Goal: Task Accomplishment & Management: Manage account settings

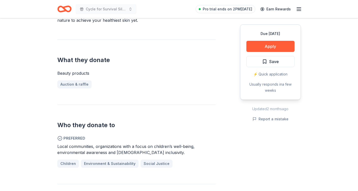
scroll to position [208, 0]
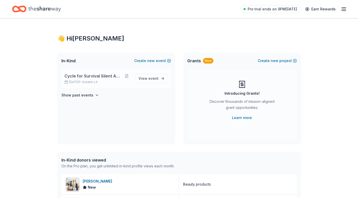
click at [80, 79] on span "Cycle for Survival Silent Auction" at bounding box center [93, 76] width 58 height 6
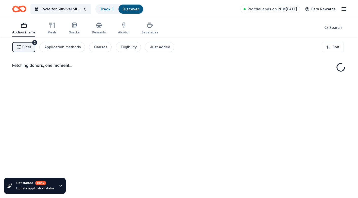
click at [26, 50] on span "Filter" at bounding box center [26, 47] width 9 height 6
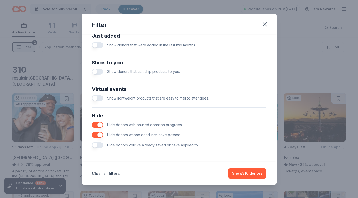
scroll to position [206, 0]
click at [241, 172] on button "Show 310 donors" at bounding box center [247, 174] width 38 height 10
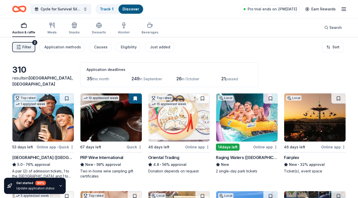
click at [27, 48] on span "Filter" at bounding box center [26, 47] width 9 height 6
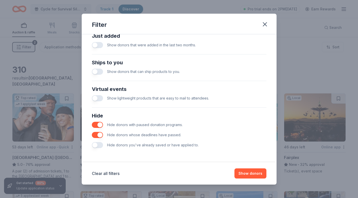
click at [99, 135] on button "button" at bounding box center [97, 135] width 11 height 6
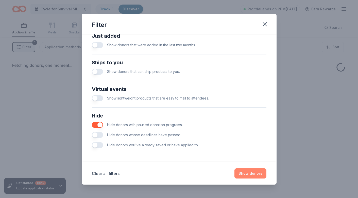
click at [254, 173] on button "Show donors" at bounding box center [250, 174] width 32 height 10
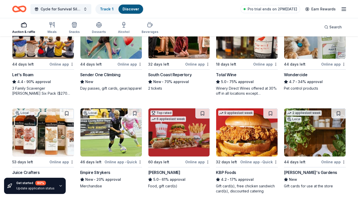
scroll to position [279, 0]
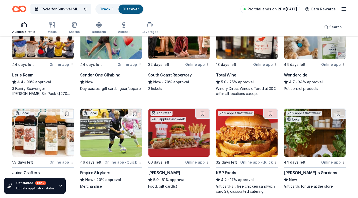
click at [263, 8] on span "Pro trial ends on 2PM[DATE]" at bounding box center [272, 9] width 49 height 6
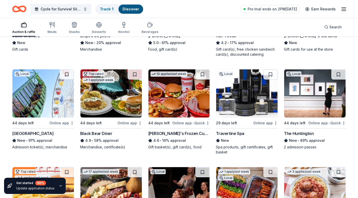
scroll to position [417, 0]
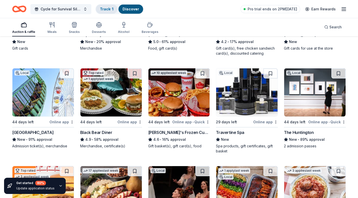
click at [104, 9] on link "Track · 1" at bounding box center [106, 9] width 13 height 4
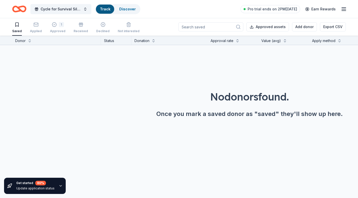
scroll to position [0, 0]
click at [55, 29] on div "1 Approved" at bounding box center [57, 27] width 15 height 11
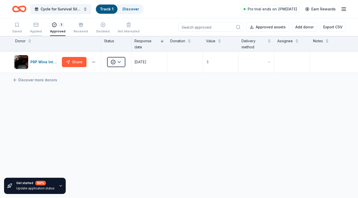
click at [36, 26] on icon "button" at bounding box center [35, 24] width 5 height 5
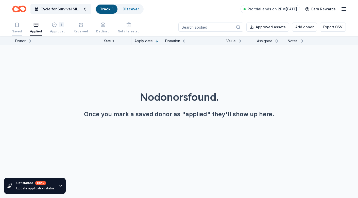
click at [13, 29] on div "Saved" at bounding box center [17, 27] width 10 height 11
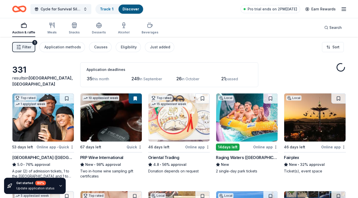
scroll to position [417, 0]
click at [343, 10] on icon "button" at bounding box center [344, 9] width 6 height 6
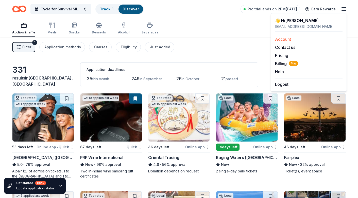
click at [285, 40] on link "Account" at bounding box center [283, 39] width 16 height 5
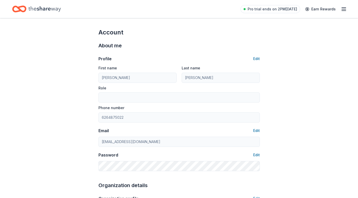
click at [343, 8] on icon "button" at bounding box center [344, 9] width 6 height 6
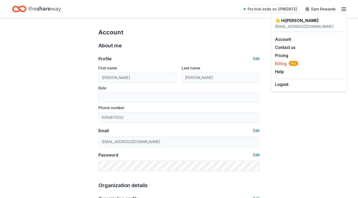
click at [279, 64] on span "Billing Pro" at bounding box center [286, 64] width 23 height 6
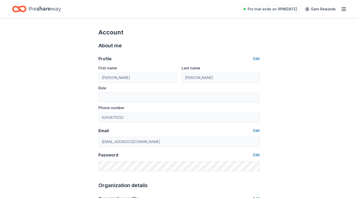
click at [343, 11] on line "button" at bounding box center [344, 11] width 4 height 0
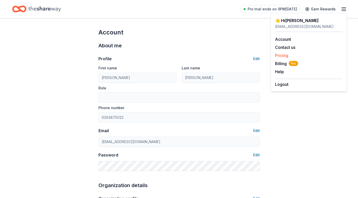
click at [286, 55] on link "Pricing" at bounding box center [281, 55] width 13 height 5
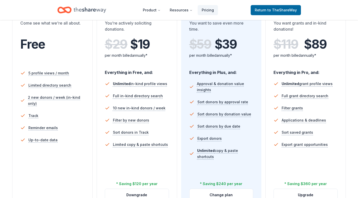
scroll to position [91, 0]
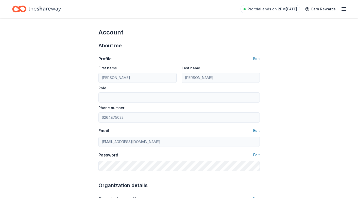
click at [342, 9] on line "button" at bounding box center [344, 9] width 4 height 0
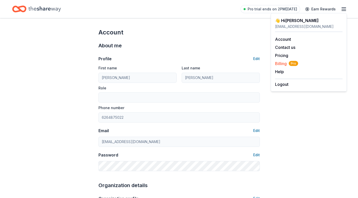
click at [282, 64] on span "Billing Pro" at bounding box center [286, 64] width 23 height 6
